Goal: Find specific page/section: Find specific page/section

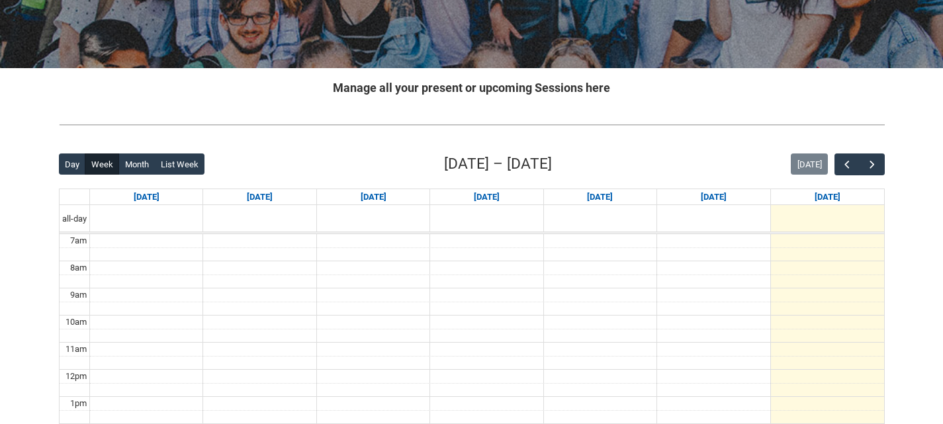
scroll to position [198, 0]
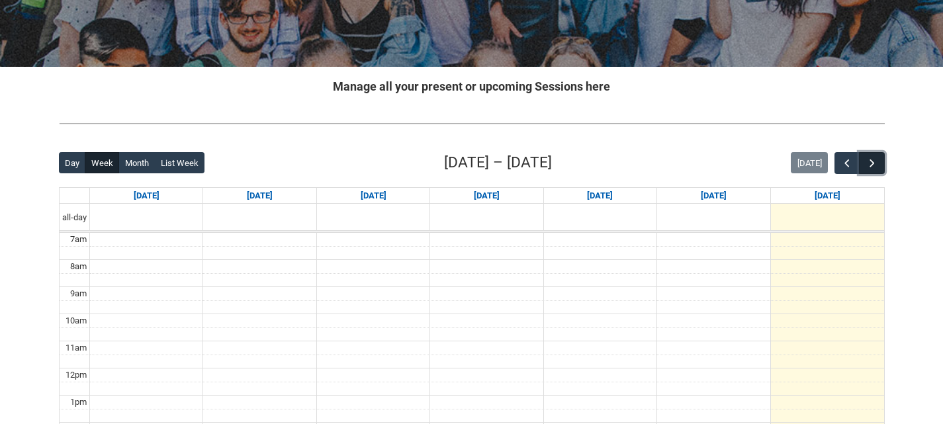
click at [880, 157] on button "button" at bounding box center [871, 163] width 25 height 22
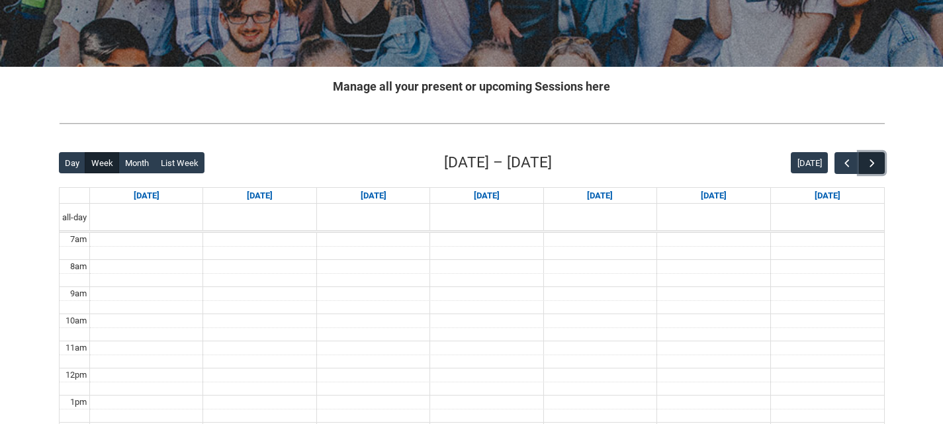
click at [880, 159] on button "button" at bounding box center [871, 163] width 25 height 22
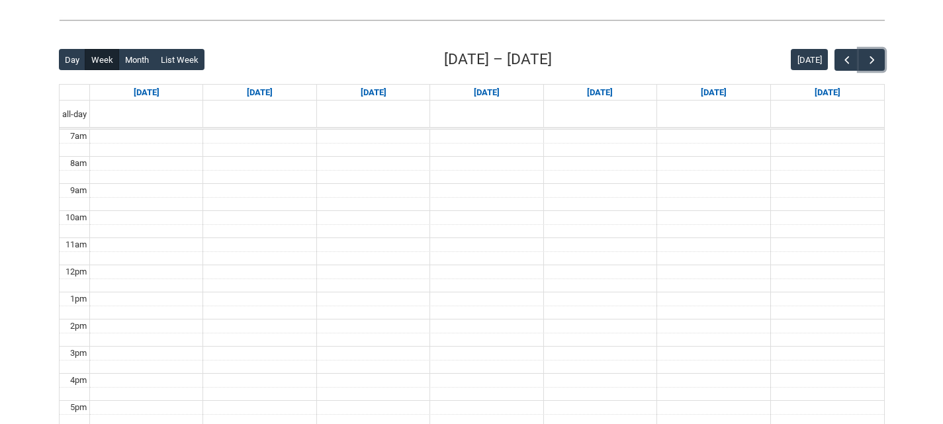
scroll to position [302, 0]
click at [869, 55] on span "button" at bounding box center [871, 59] width 13 height 13
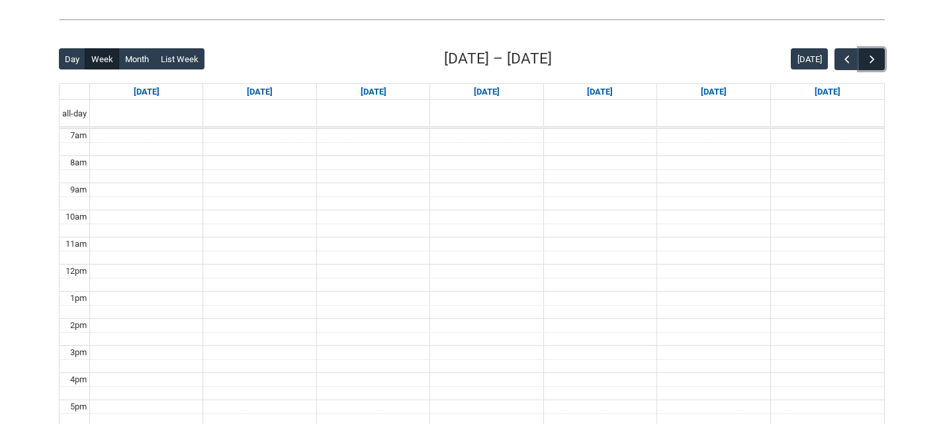
click at [869, 55] on span "button" at bounding box center [871, 59] width 13 height 13
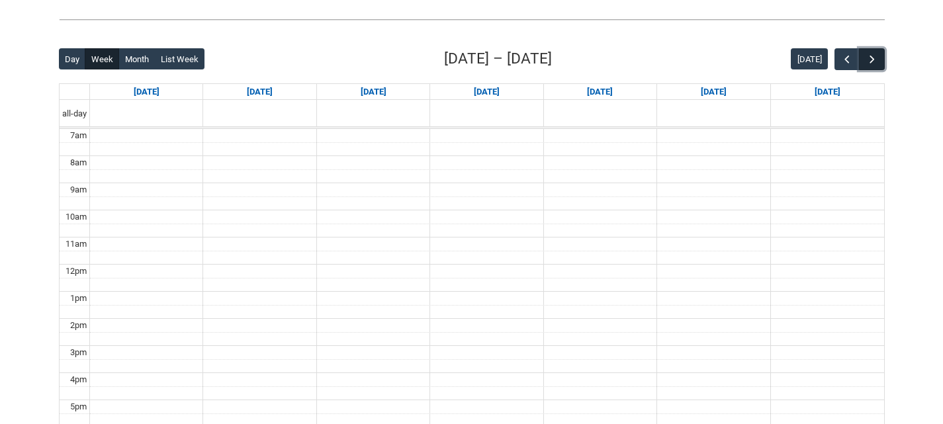
click at [869, 55] on span "button" at bounding box center [871, 59] width 13 height 13
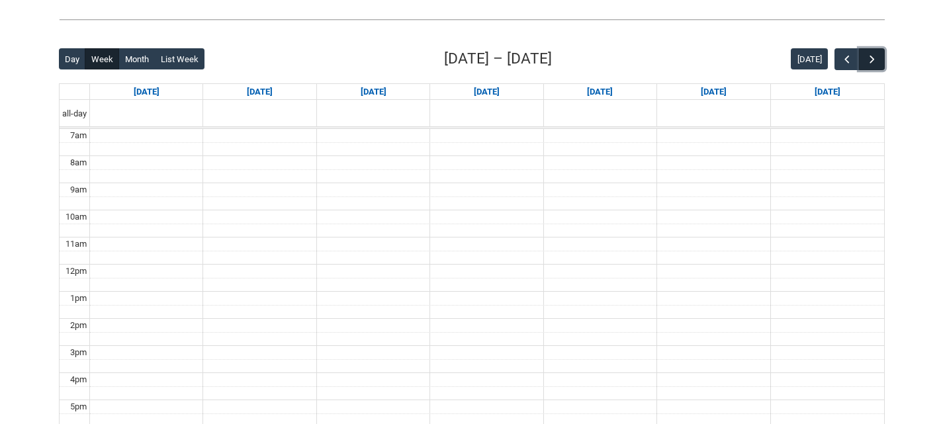
click at [869, 55] on span "button" at bounding box center [871, 59] width 13 height 13
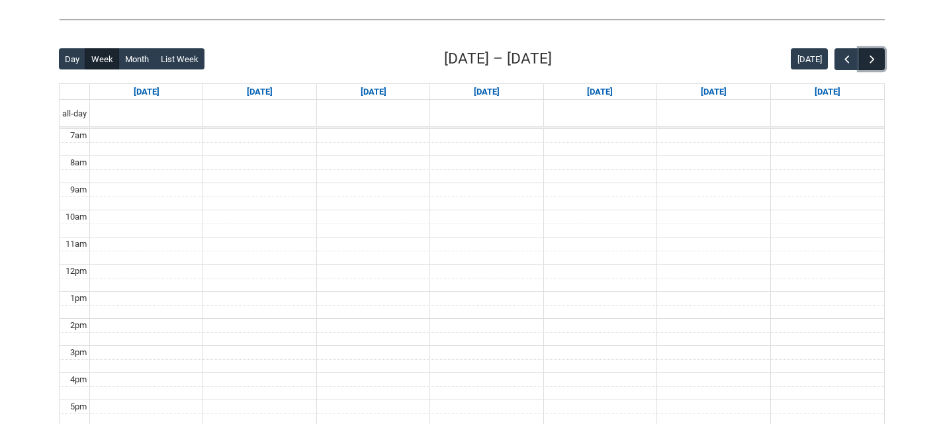
click at [869, 55] on span "button" at bounding box center [871, 59] width 13 height 13
click at [798, 63] on button "[DATE]" at bounding box center [808, 58] width 37 height 21
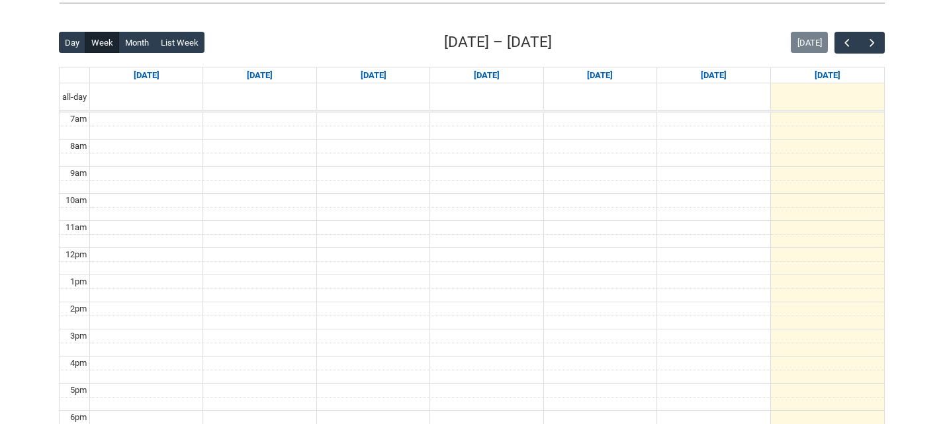
scroll to position [331, 0]
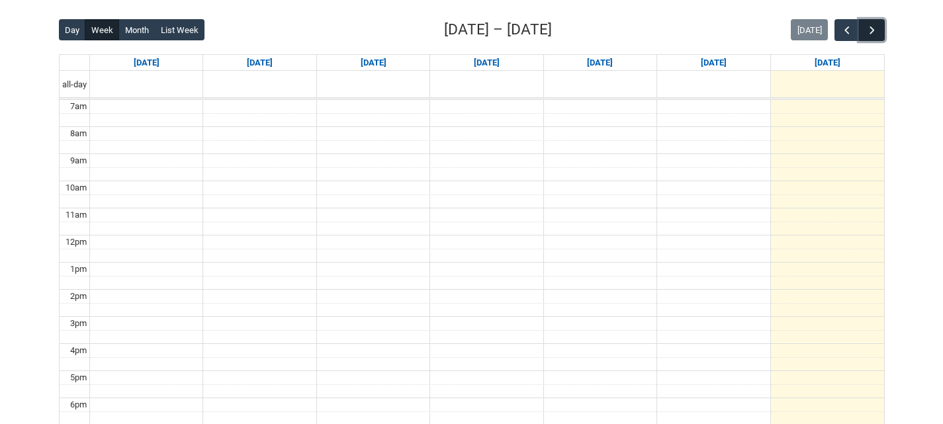
click at [870, 24] on span "button" at bounding box center [871, 30] width 13 height 13
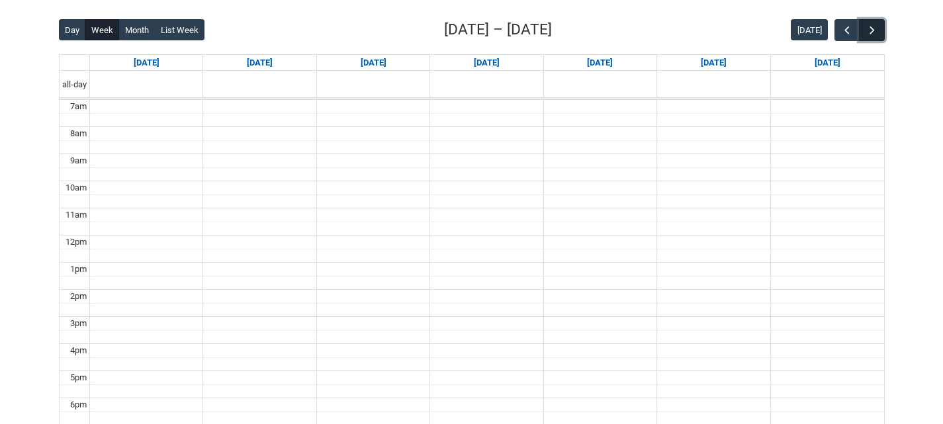
click at [870, 24] on span "button" at bounding box center [871, 30] width 13 height 13
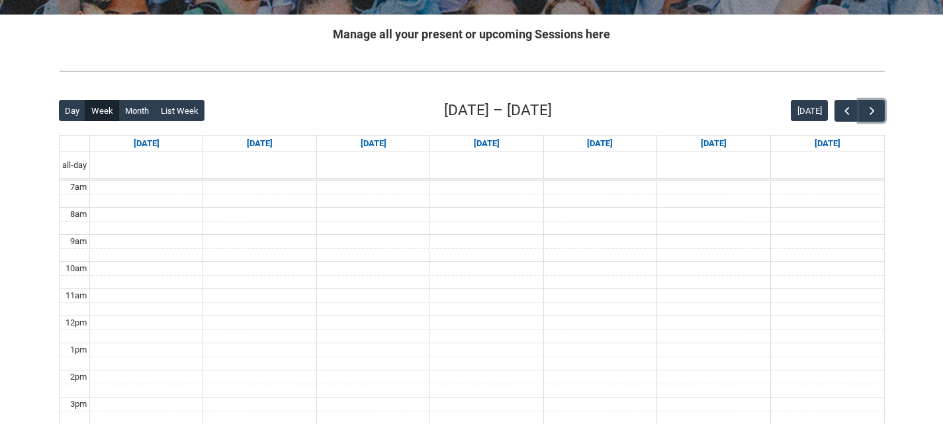
scroll to position [238, 0]
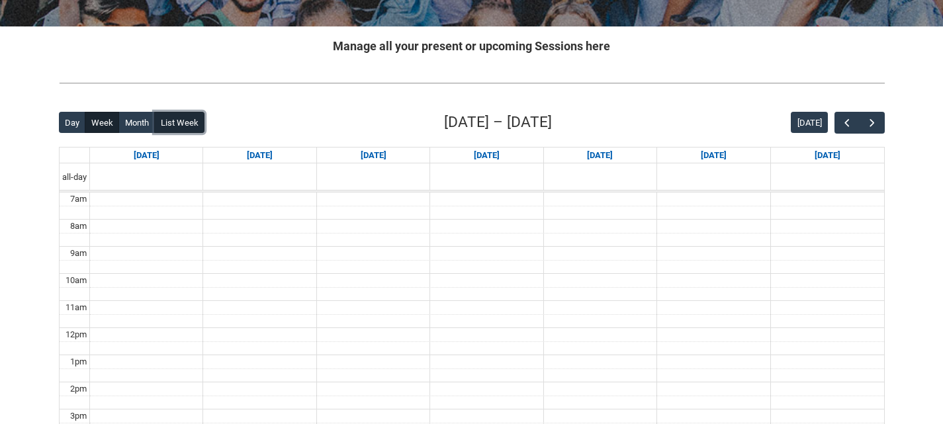
click at [161, 122] on button "List Week" at bounding box center [179, 122] width 50 height 21
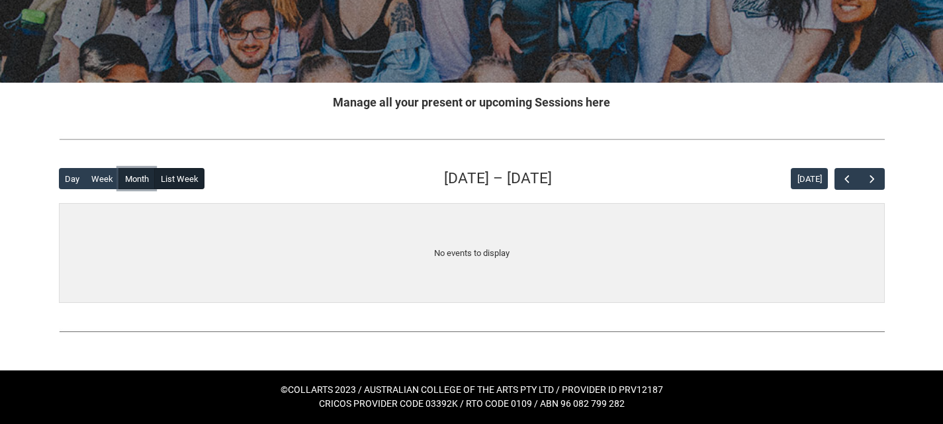
click at [130, 171] on button "Month" at bounding box center [136, 178] width 36 height 21
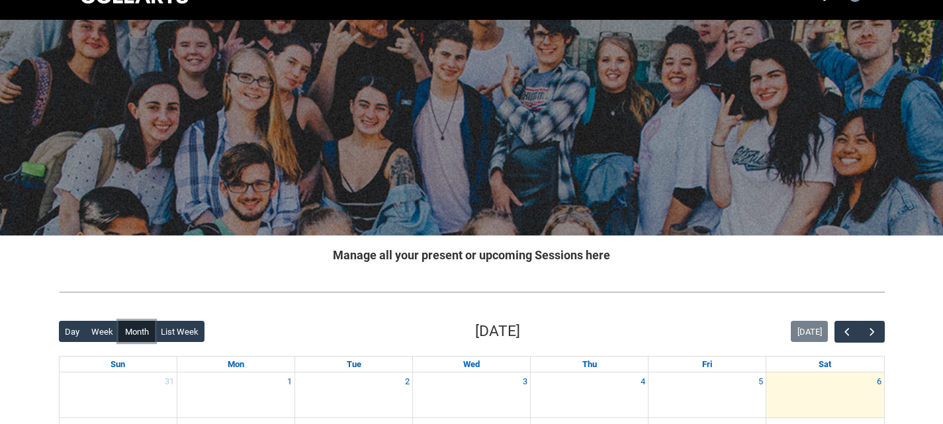
scroll to position [0, 0]
